Goal: Information Seeking & Learning: Learn about a topic

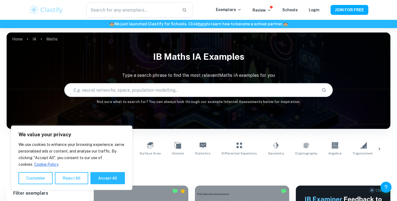
scroll to position [174, 0]
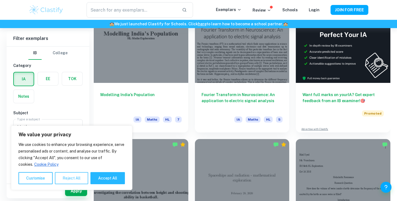
click at [74, 179] on button "Reject All" at bounding box center [71, 178] width 33 height 12
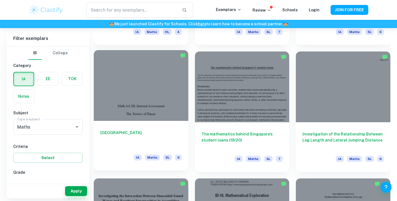
scroll to position [1292, 0]
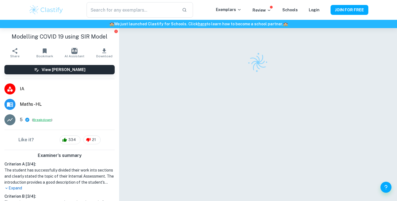
click at [43, 120] on button "Breakdown" at bounding box center [42, 119] width 18 height 5
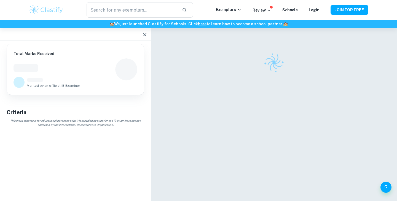
click at [143, 35] on icon "button" at bounding box center [144, 34] width 7 height 7
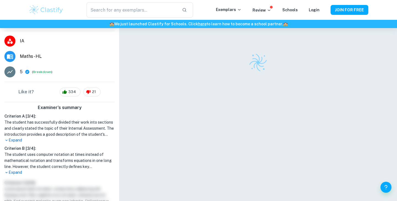
scroll to position [136, 0]
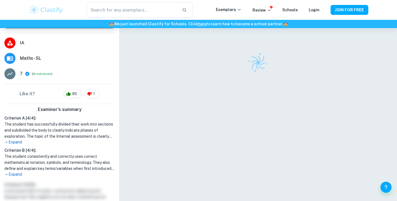
scroll to position [59, 0]
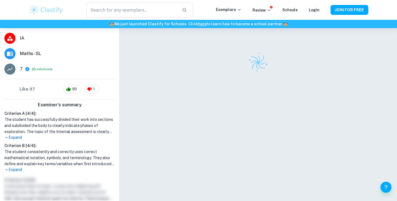
click at [10, 137] on p "Expand" at bounding box center [59, 138] width 110 height 6
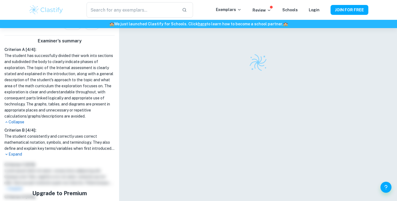
scroll to position [125, 0]
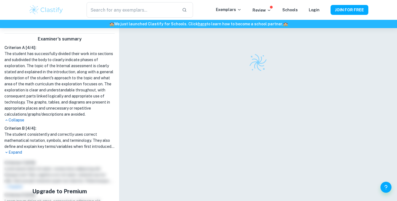
click at [14, 153] on p "Expand" at bounding box center [59, 153] width 110 height 6
